Goal: Task Accomplishment & Management: Complete application form

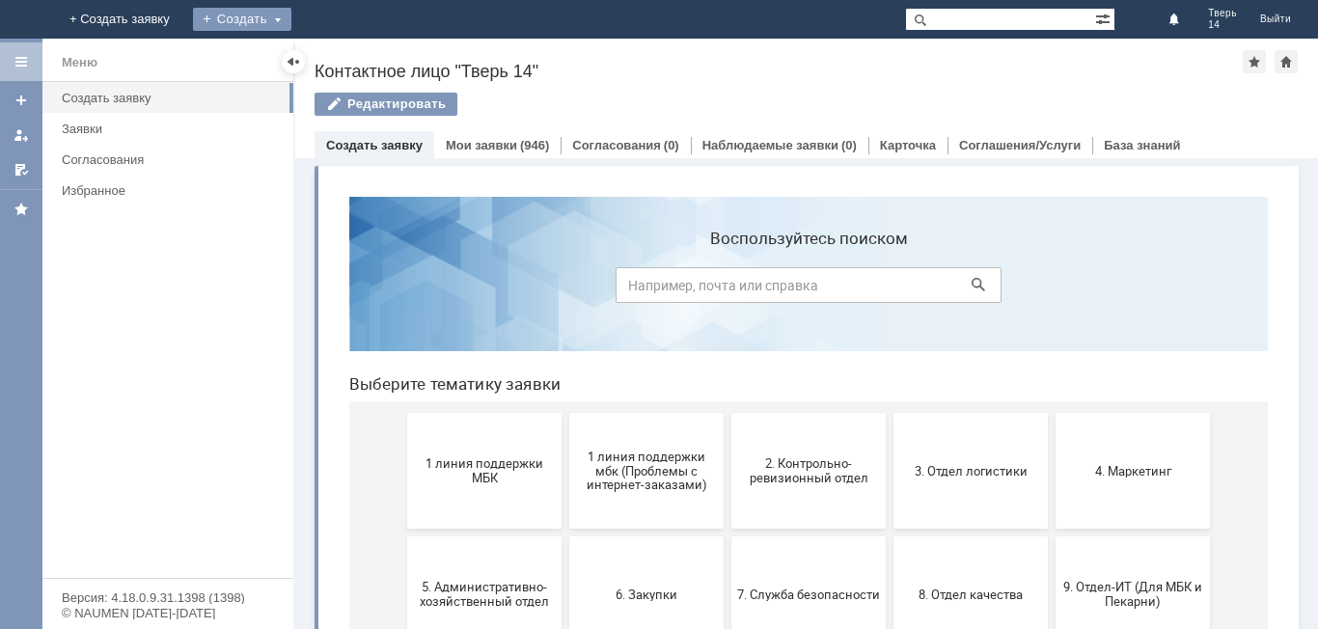
click at [291, 11] on div "Создать" at bounding box center [242, 19] width 98 height 23
click at [344, 63] on link "Заявка" at bounding box center [270, 57] width 147 height 23
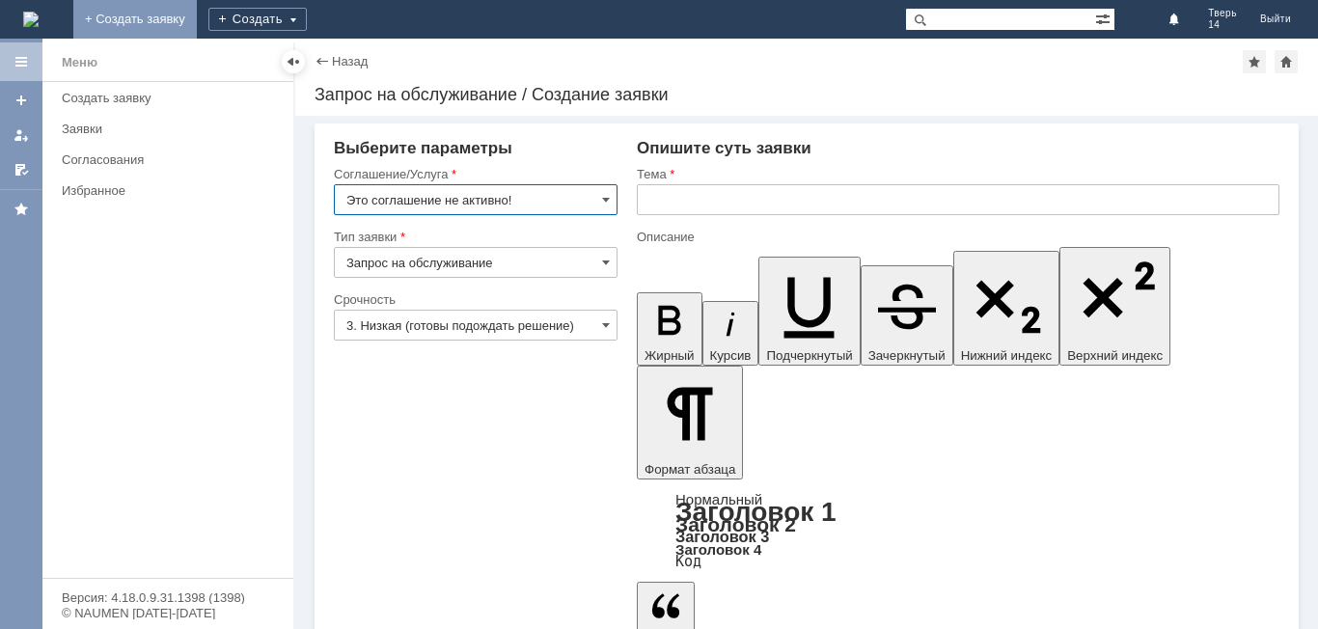
click at [197, 5] on link "+ Создать заявку" at bounding box center [135, 19] width 124 height 39
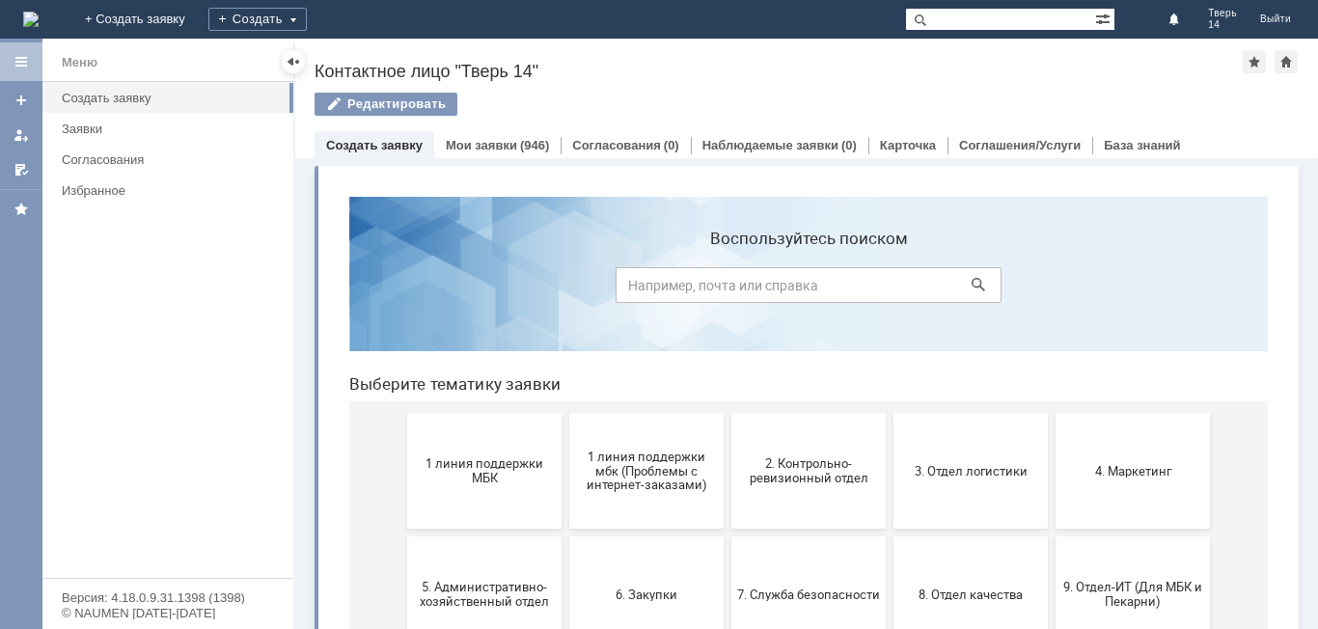
click at [197, 14] on link "+ Создать заявку" at bounding box center [135, 19] width 124 height 39
click at [307, 22] on div "Создать" at bounding box center [257, 19] width 98 height 23
click at [359, 56] on link "Заявка" at bounding box center [285, 57] width 147 height 23
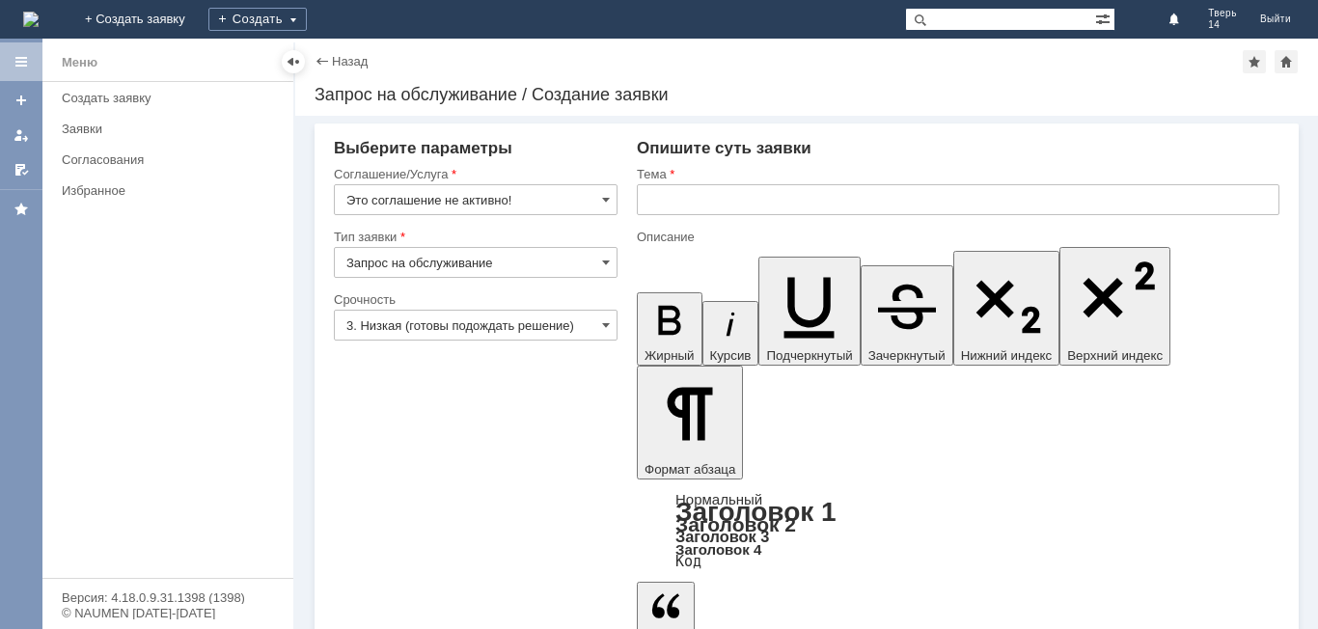
click at [679, 203] on input "text" at bounding box center [958, 199] width 643 height 31
click at [807, 205] on input "text" at bounding box center [958, 199] width 643 height 31
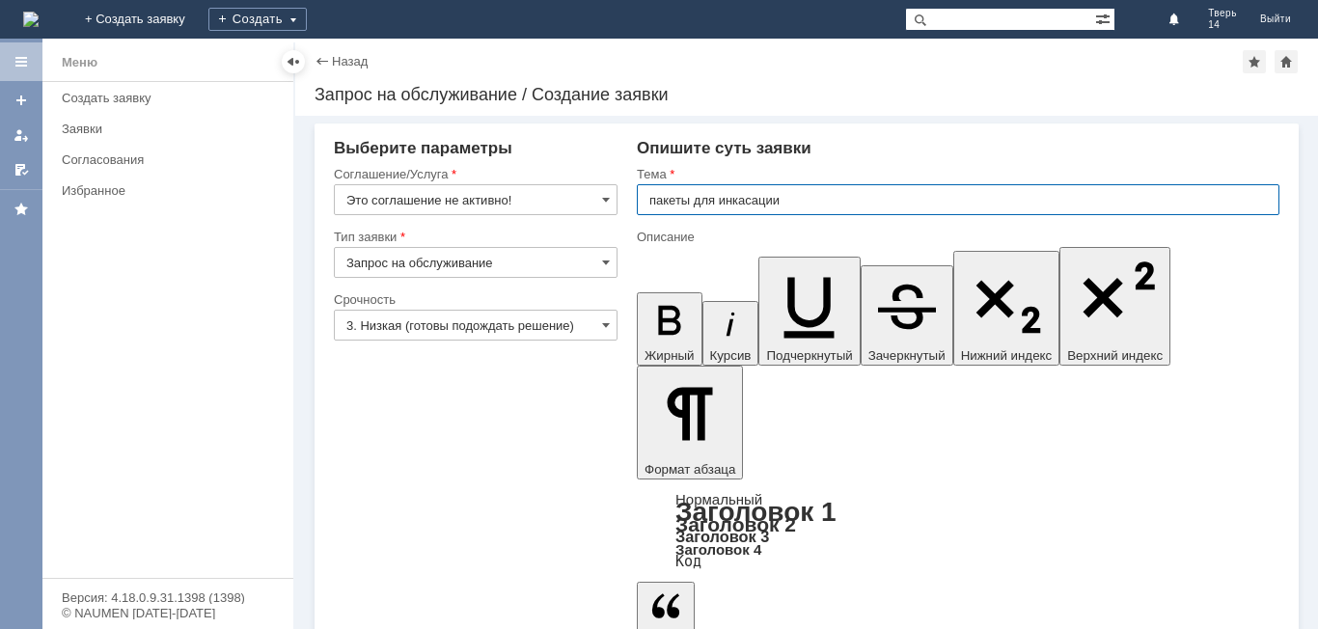
type input "пакеты для инкасации"
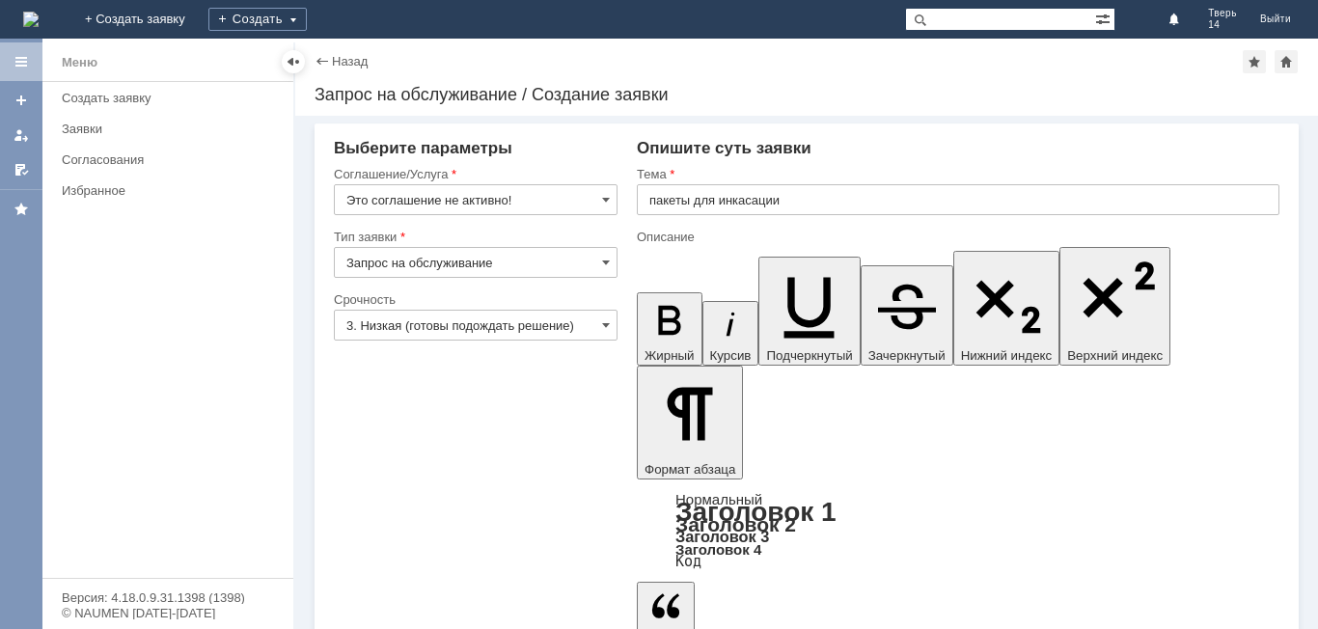
drag, startPoint x: 870, startPoint y: 4752, endPoint x: 880, endPoint y: 4755, distance: 11.0
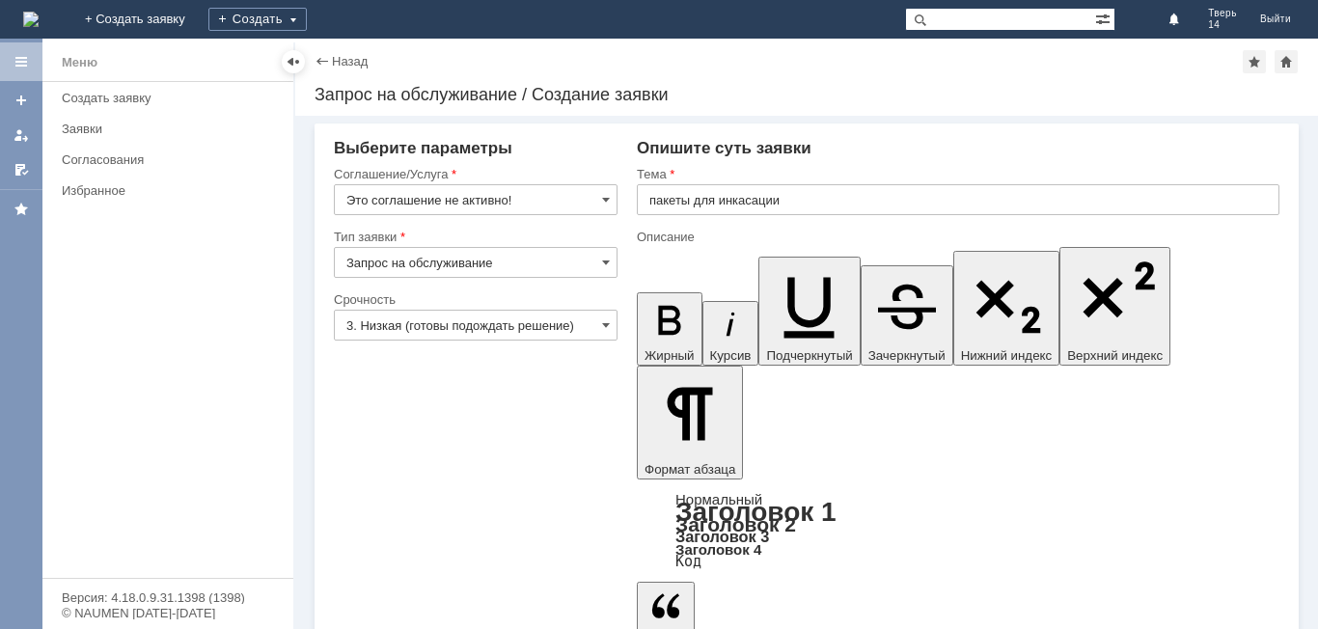
click at [756, 201] on input "пакеты для инкасации" at bounding box center [958, 199] width 643 height 31
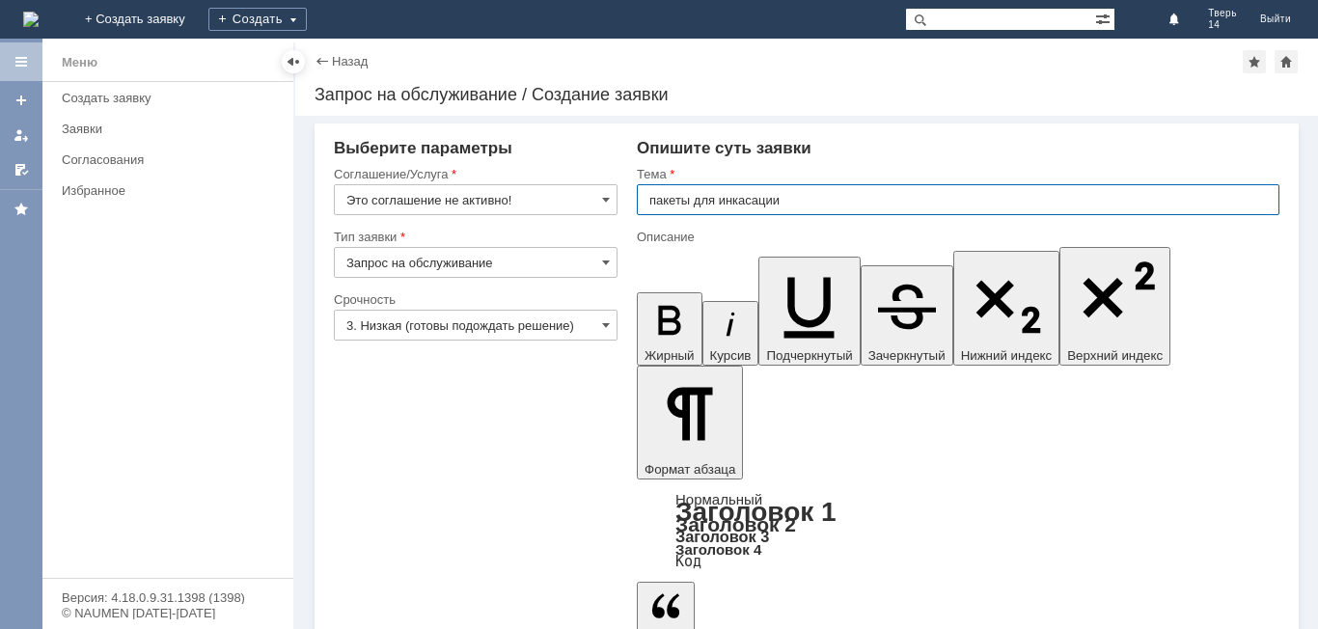
click at [758, 200] on input "пакеты для инкасации" at bounding box center [958, 199] width 643 height 31
click at [754, 197] on input "пакеты для инкасации" at bounding box center [958, 199] width 643 height 31
click at [826, 202] on input "пакеты для инкасации" at bounding box center [958, 199] width 643 height 31
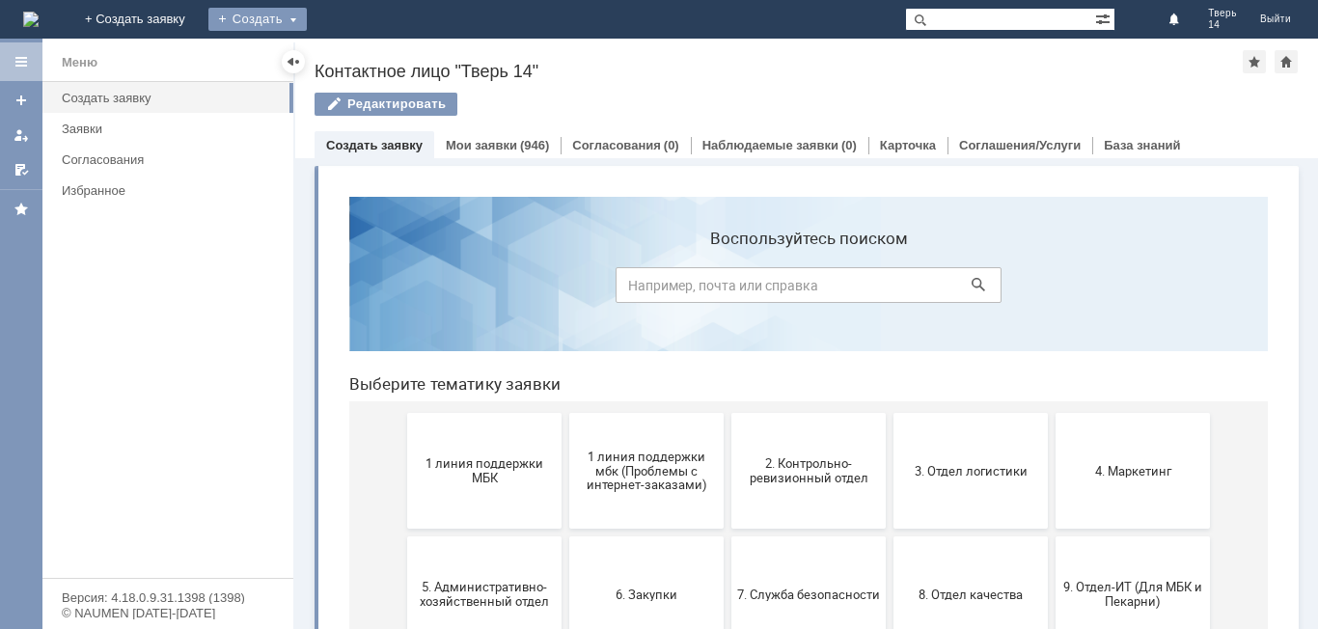
click at [307, 21] on div "Создать" at bounding box center [257, 19] width 98 height 23
click at [359, 62] on link "Заявка" at bounding box center [285, 57] width 147 height 23
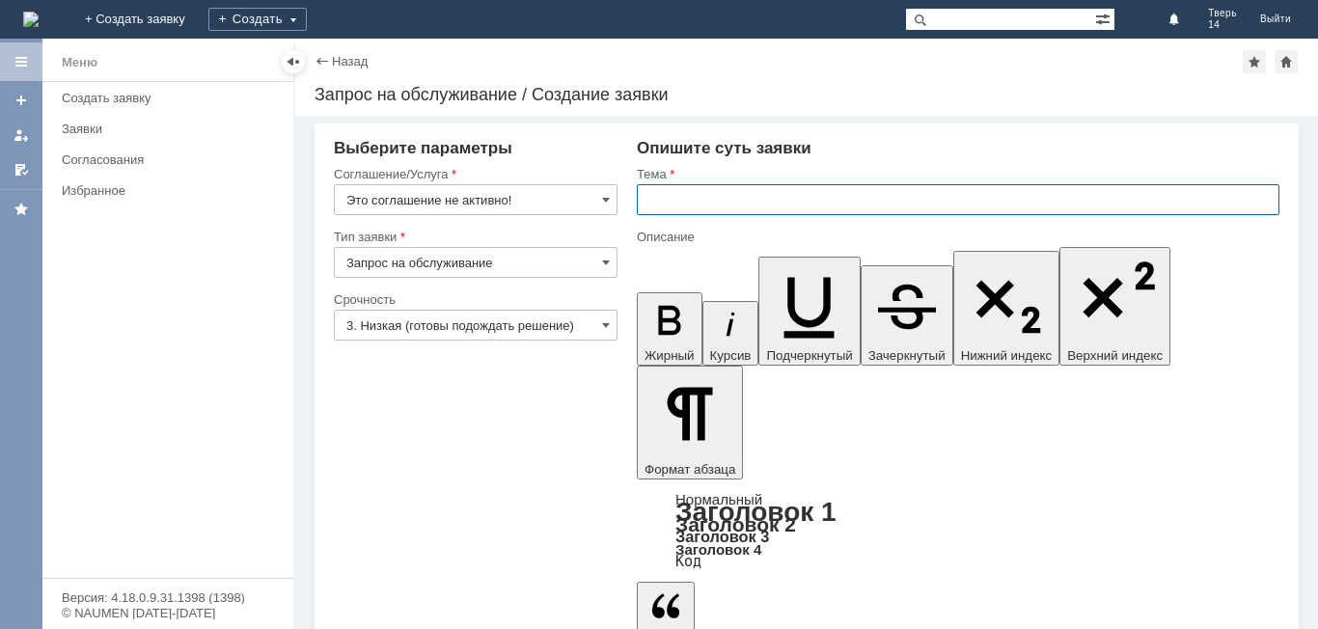
click at [741, 194] on input "text" at bounding box center [958, 199] width 643 height 31
type input "Пакеты для инкассации"
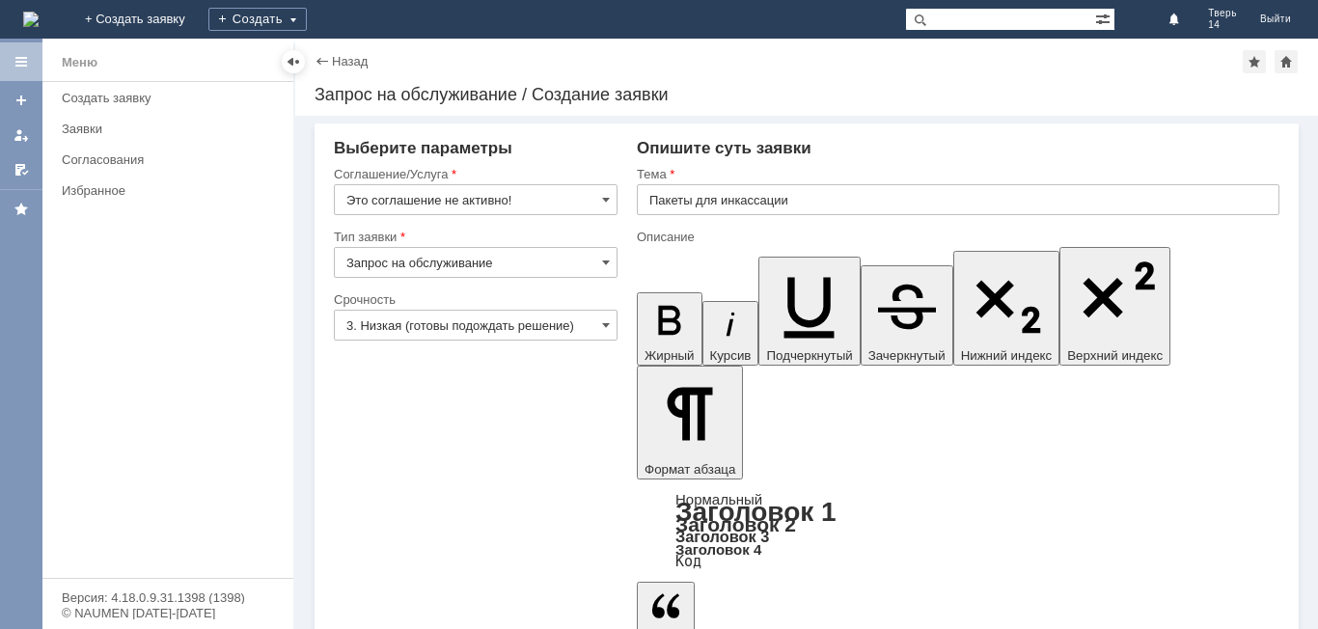
drag, startPoint x: 912, startPoint y: 4749, endPoint x: 935, endPoint y: 4757, distance: 24.7
